Goal: Task Accomplishment & Management: Complete application form

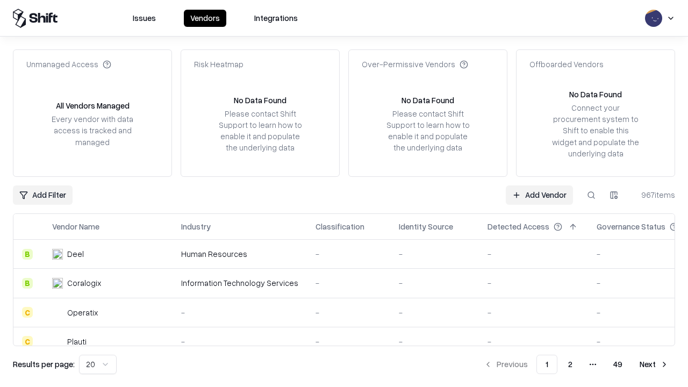
click at [539, 194] on link "Add Vendor" at bounding box center [539, 194] width 67 height 19
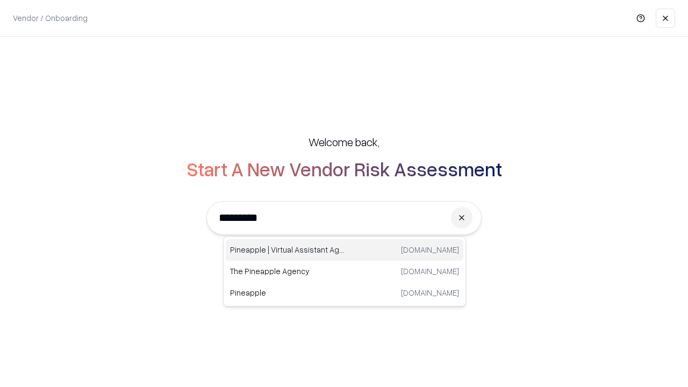
click at [344, 250] on div "Pineapple | Virtual Assistant Agency [DOMAIN_NAME]" at bounding box center [344, 249] width 237 height 21
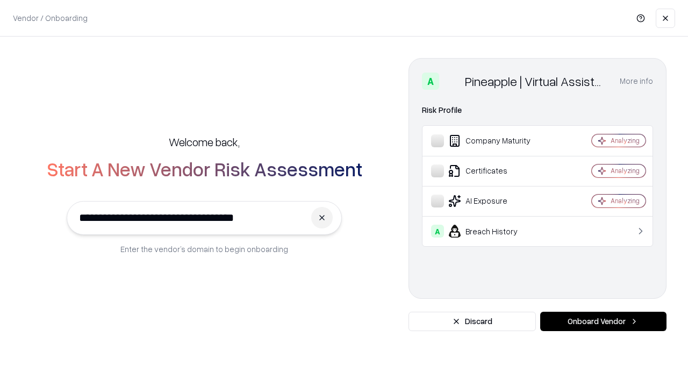
type input "**********"
click at [603, 321] on button "Onboard Vendor" at bounding box center [603, 321] width 126 height 19
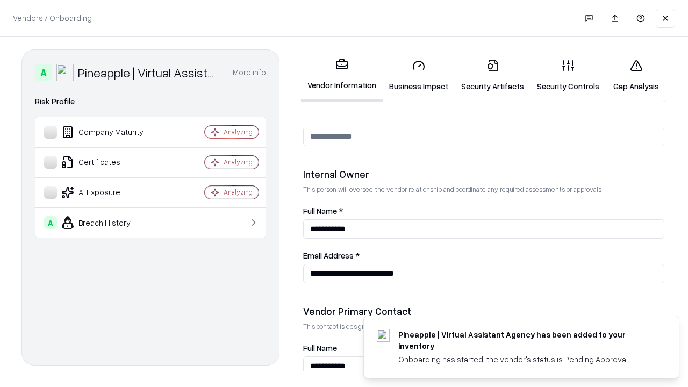
scroll to position [557, 0]
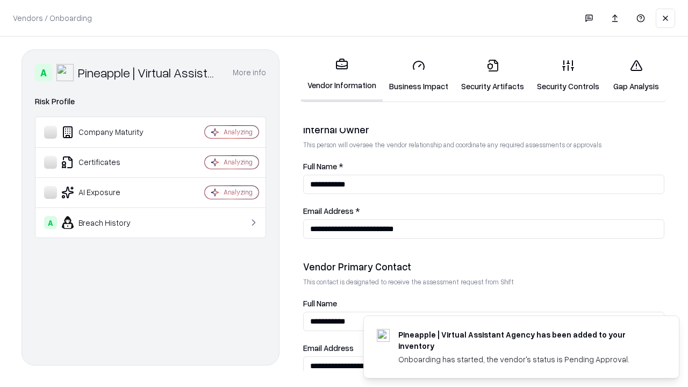
click at [419, 75] on link "Business Impact" at bounding box center [419, 76] width 72 height 50
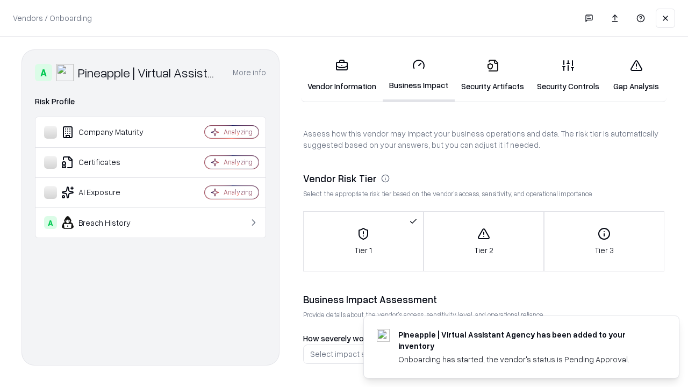
click at [492, 75] on link "Security Artifacts" at bounding box center [493, 76] width 76 height 50
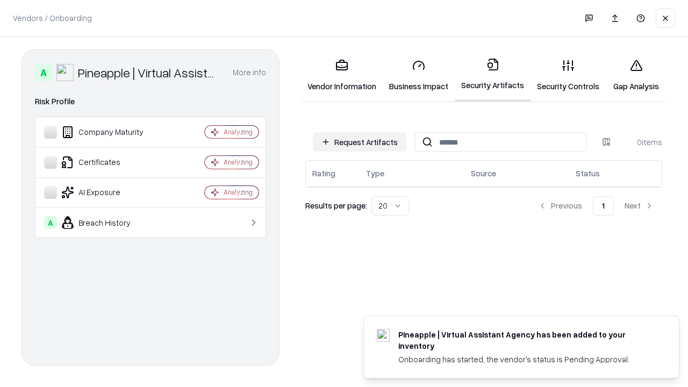
click at [359, 142] on button "Request Artifacts" at bounding box center [359, 141] width 93 height 19
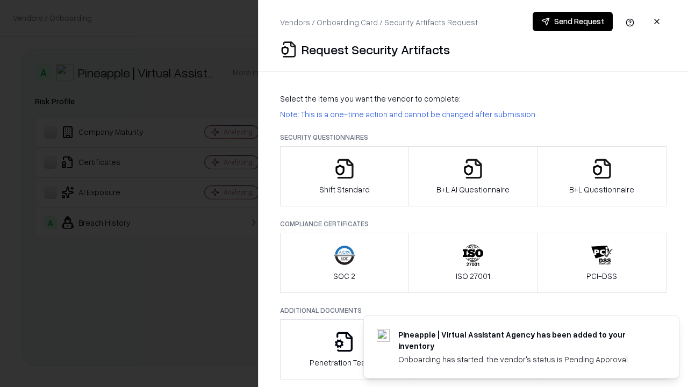
click at [344, 176] on icon "button" at bounding box center [344, 168] width 21 height 21
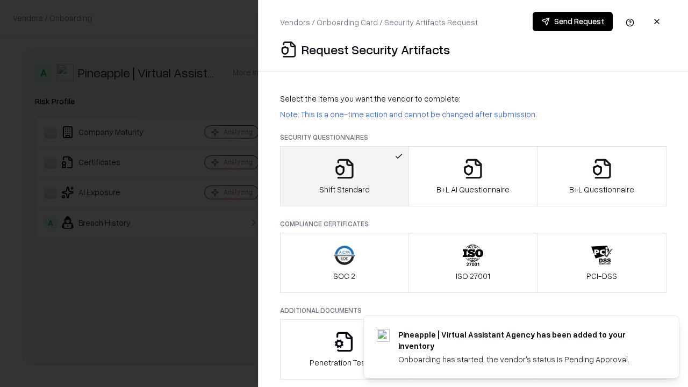
click at [572, 21] on button "Send Request" at bounding box center [572, 21] width 80 height 19
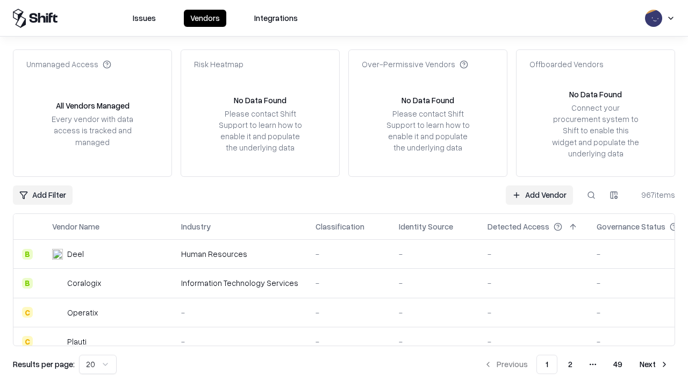
click at [591, 194] on button at bounding box center [590, 194] width 19 height 19
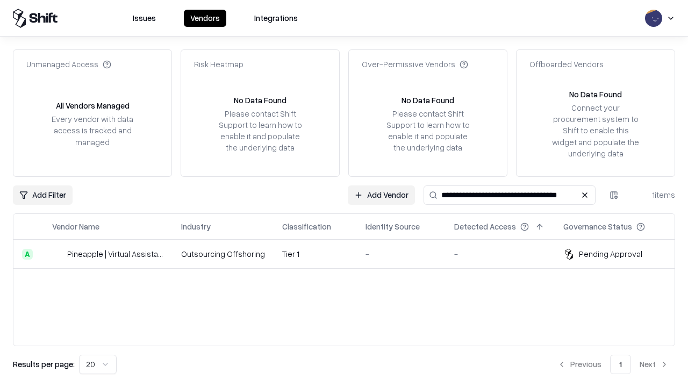
type input "**********"
click at [350, 254] on td "Tier 1" at bounding box center [314, 254] width 83 height 29
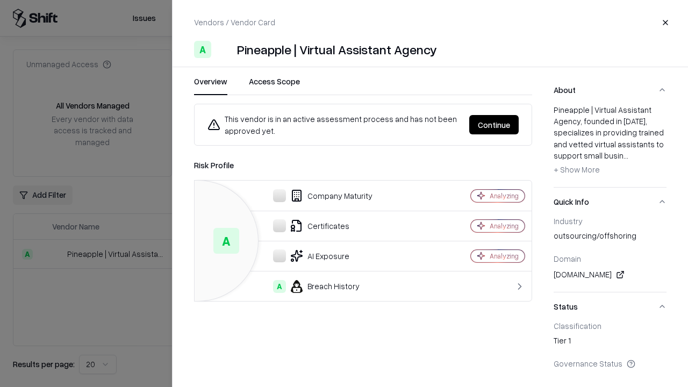
click at [494, 125] on button "Continue" at bounding box center [493, 124] width 49 height 19
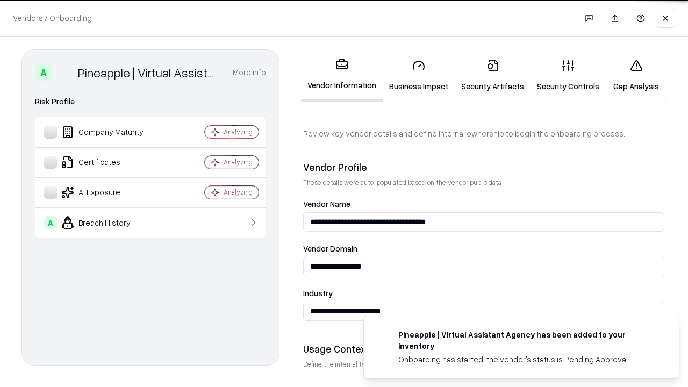
click at [492, 75] on link "Security Artifacts" at bounding box center [493, 76] width 76 height 50
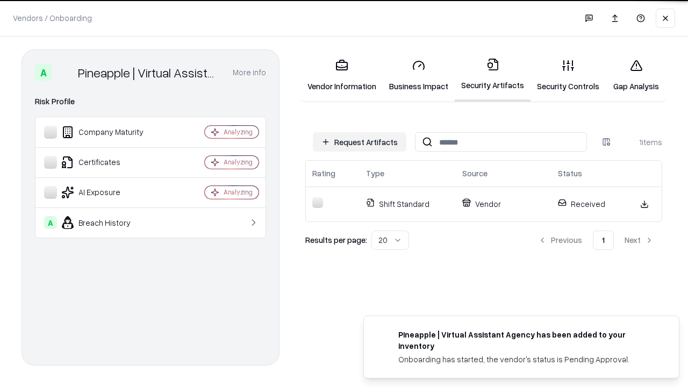
click at [568, 75] on link "Security Controls" at bounding box center [567, 76] width 75 height 50
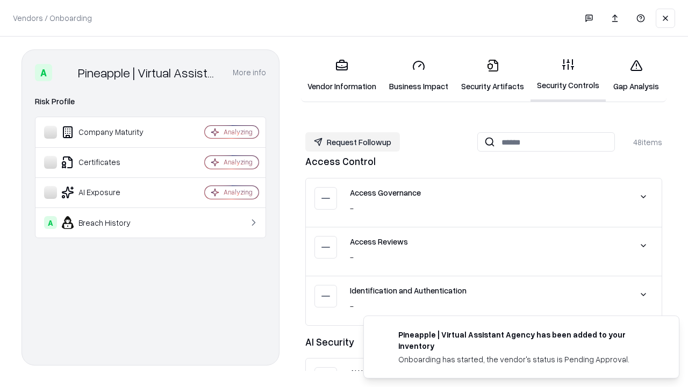
click at [352, 142] on button "Request Followup" at bounding box center [352, 141] width 95 height 19
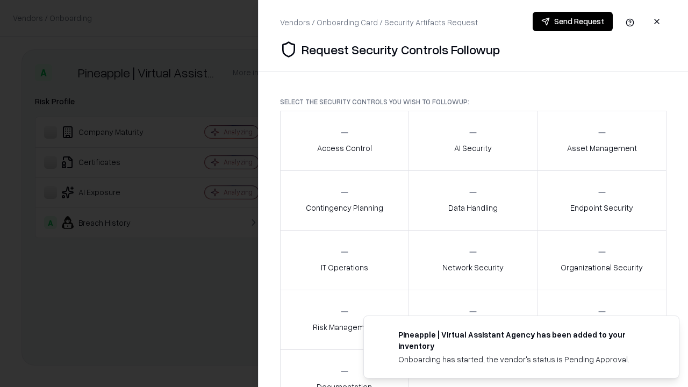
click at [344, 141] on div "Access Control" at bounding box center [344, 140] width 55 height 26
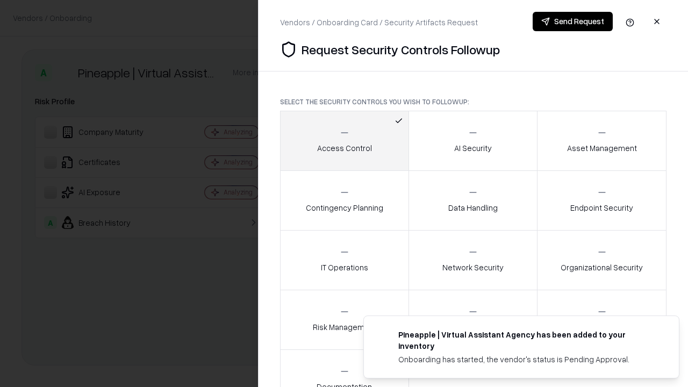
click at [572, 21] on button "Send Request" at bounding box center [572, 21] width 80 height 19
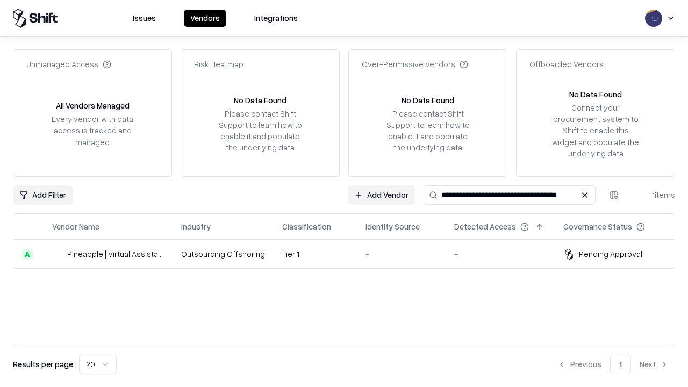
type input "**********"
click at [350, 254] on td "Tier 1" at bounding box center [314, 254] width 83 height 29
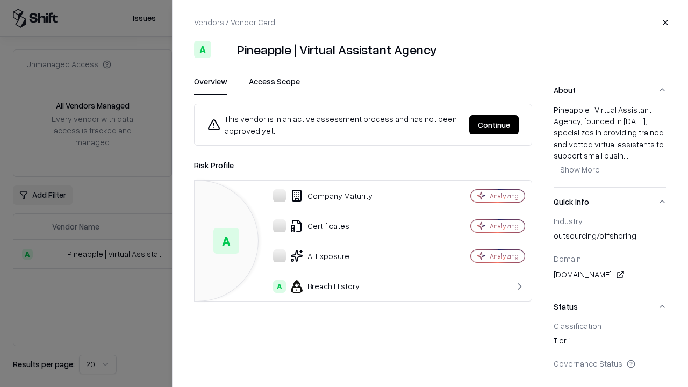
click at [494, 125] on button "Continue" at bounding box center [493, 124] width 49 height 19
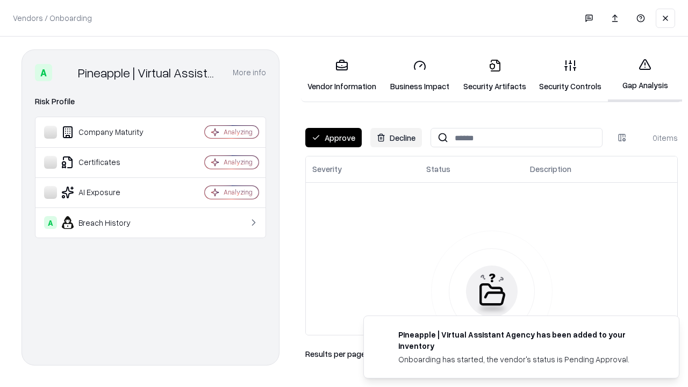
click at [333, 138] on button "Approve" at bounding box center [333, 137] width 56 height 19
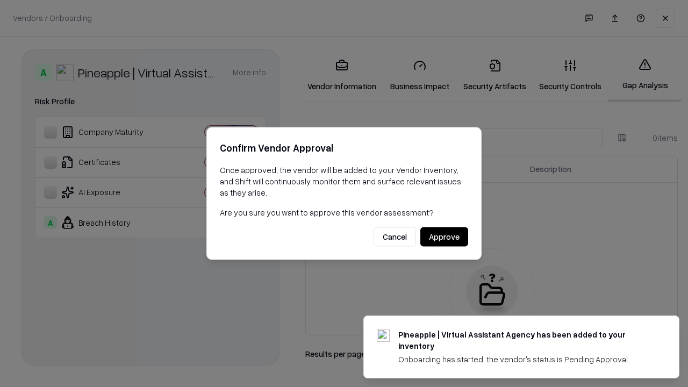
click at [444, 236] on button "Approve" at bounding box center [444, 236] width 48 height 19
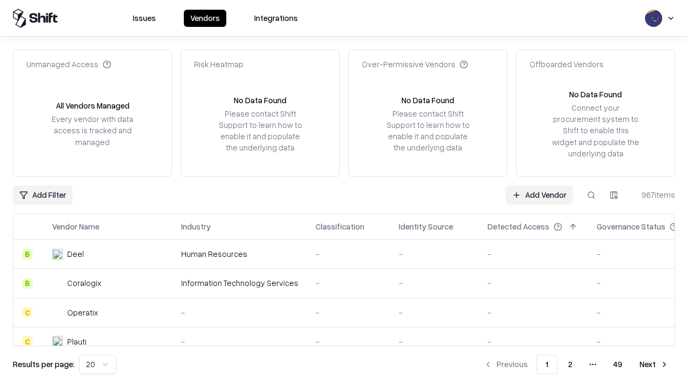
type input "**********"
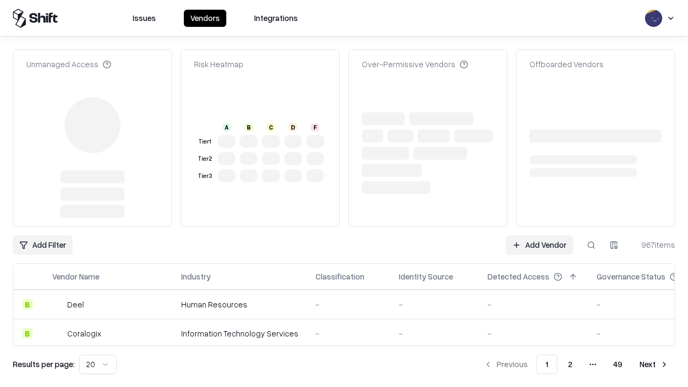
click at [539, 235] on link "Add Vendor" at bounding box center [539, 244] width 67 height 19
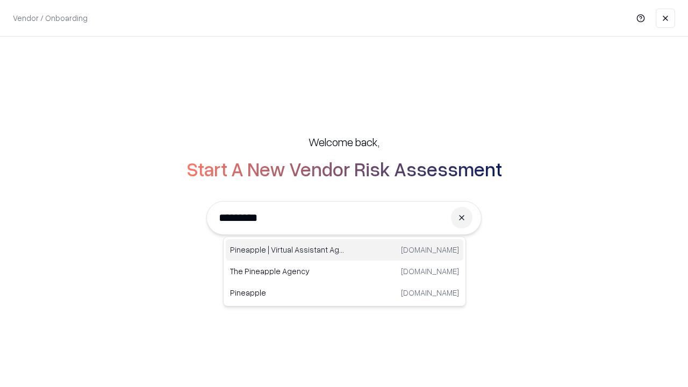
click at [344, 250] on div "Pineapple | Virtual Assistant Agency trypineapple.com" at bounding box center [344, 249] width 237 height 21
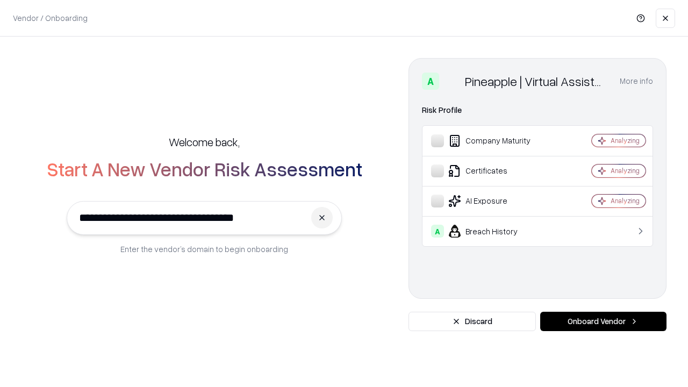
type input "**********"
click at [603, 321] on button "Onboard Vendor" at bounding box center [603, 321] width 126 height 19
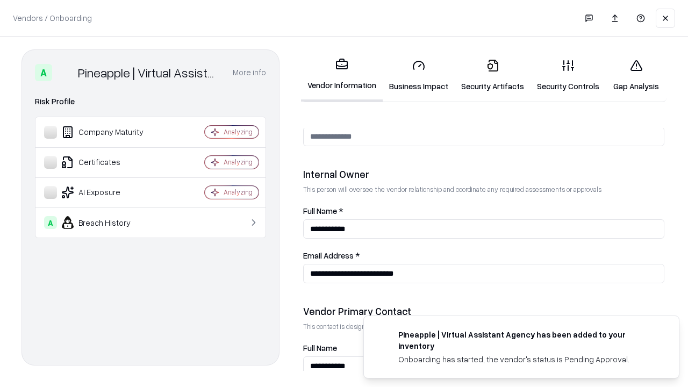
scroll to position [557, 0]
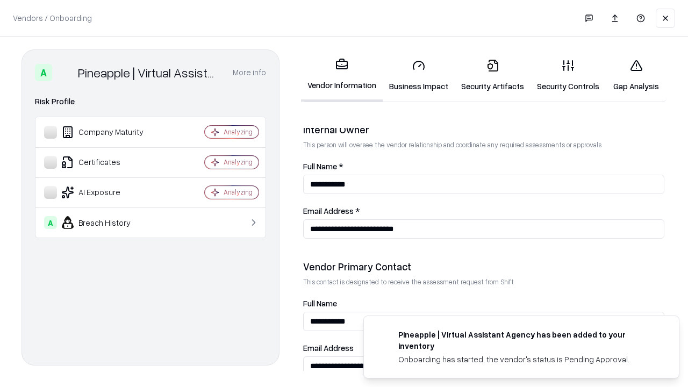
click at [636, 75] on link "Gap Analysis" at bounding box center [635, 76] width 61 height 50
